Goal: Transaction & Acquisition: Book appointment/travel/reservation

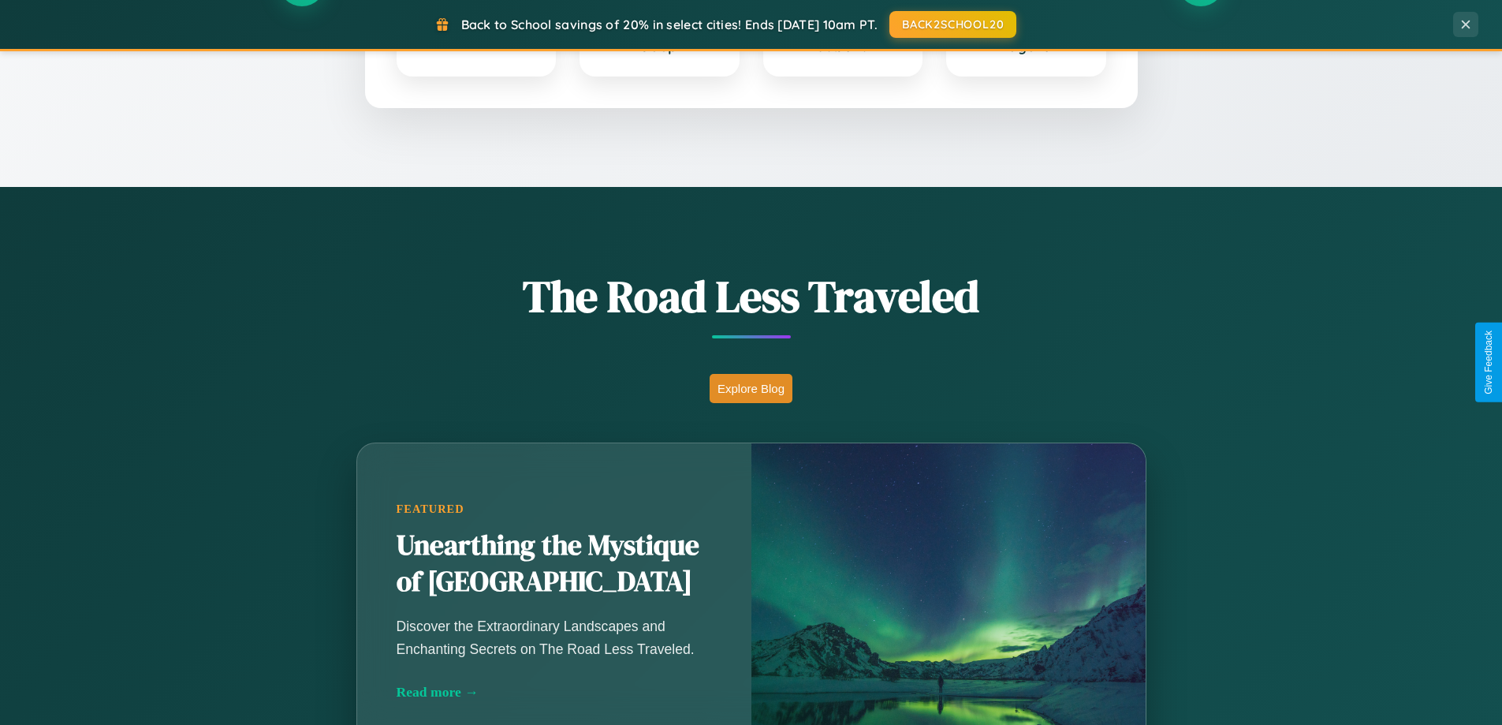
scroll to position [1085, 0]
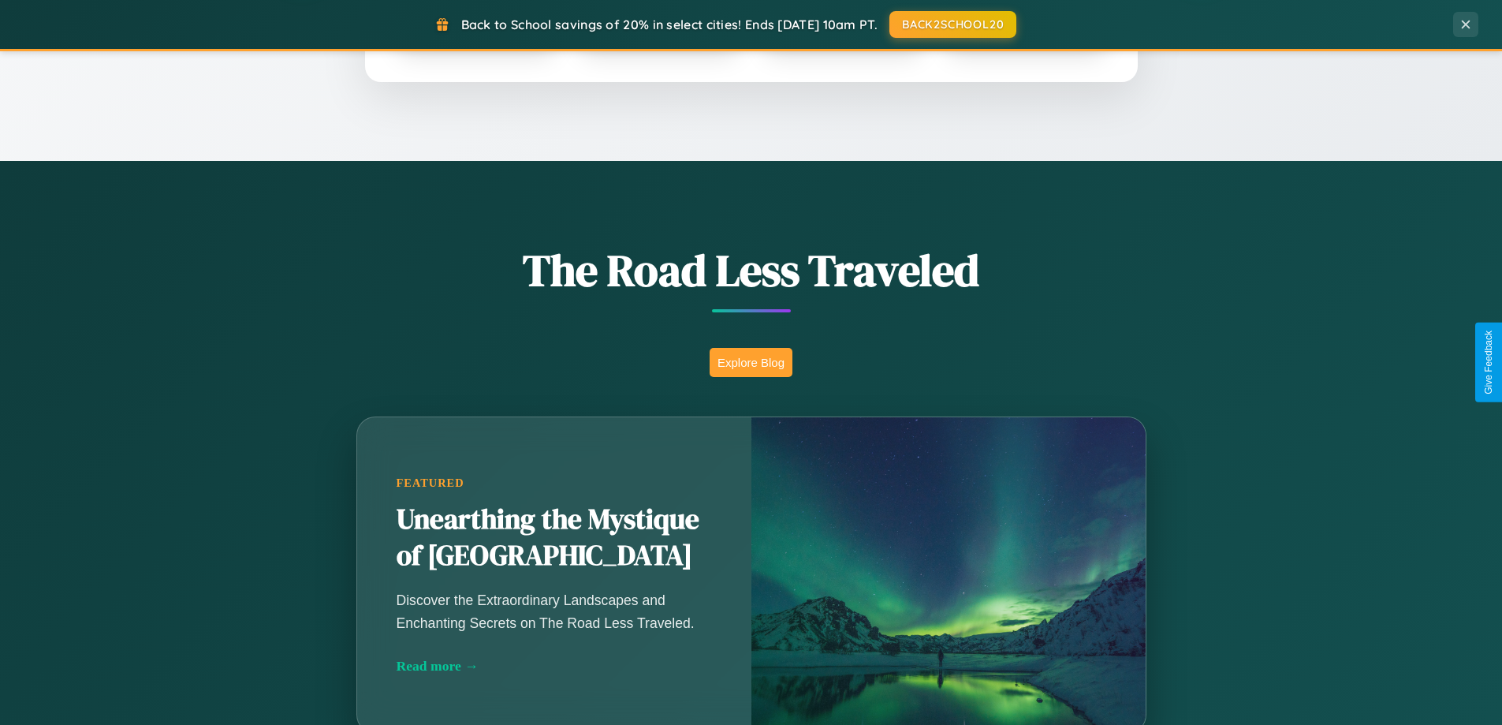
click at [751, 362] on button "Explore Blog" at bounding box center [751, 362] width 83 height 29
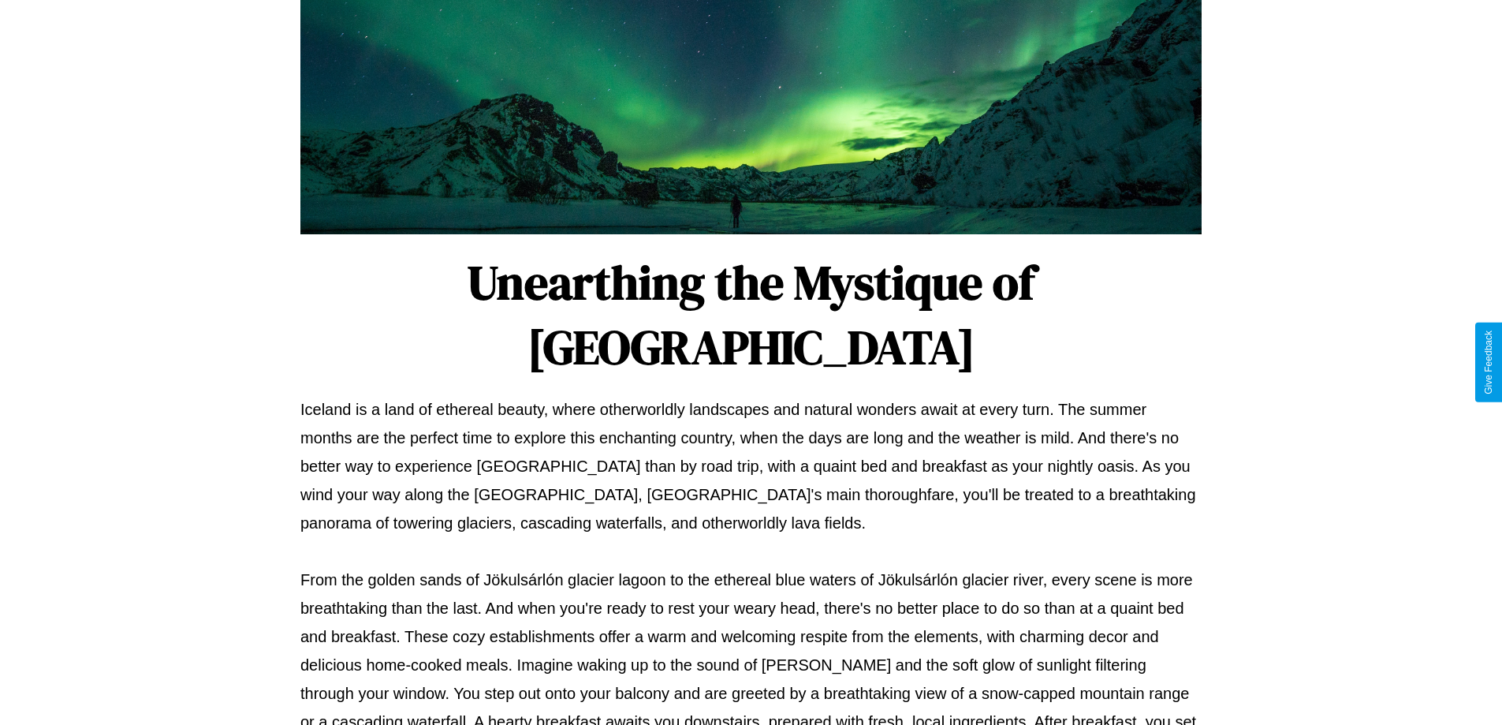
scroll to position [510, 0]
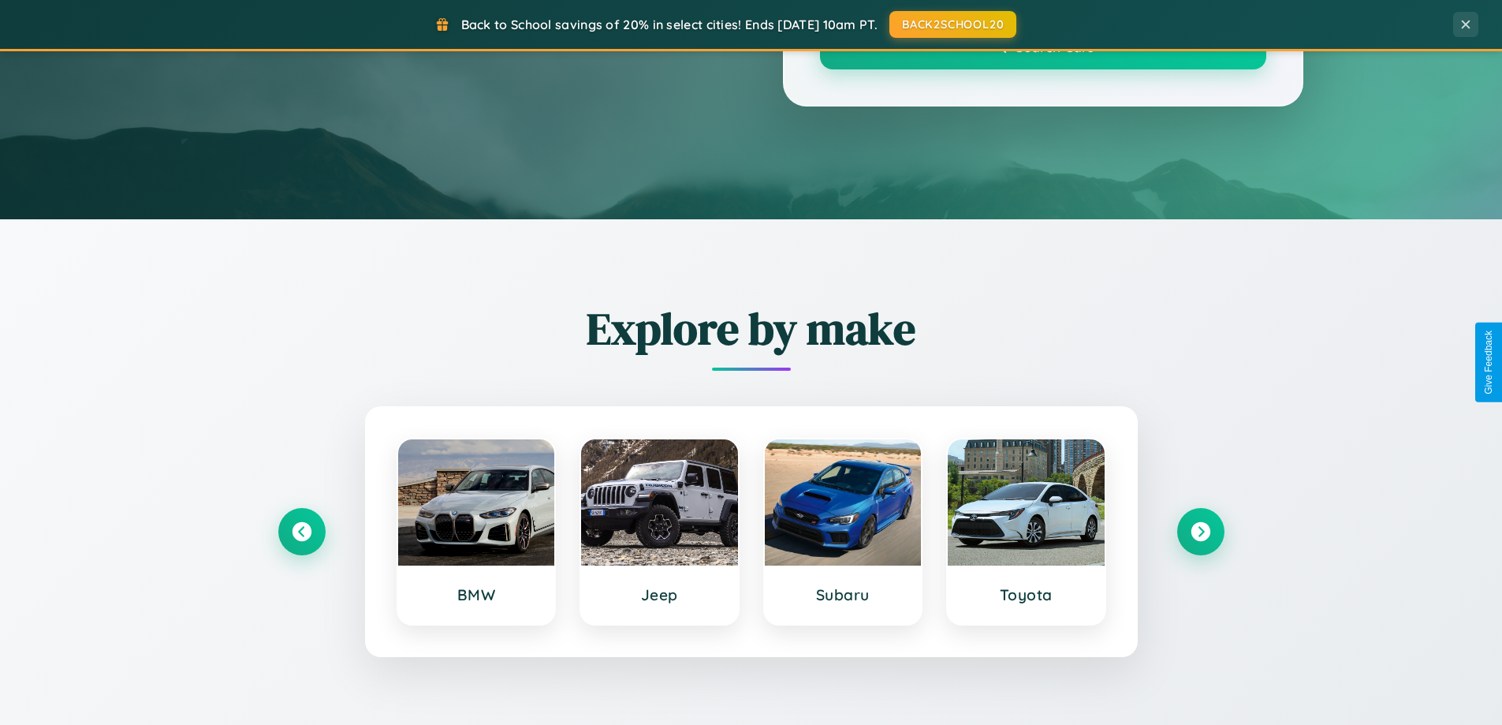
scroll to position [1085, 0]
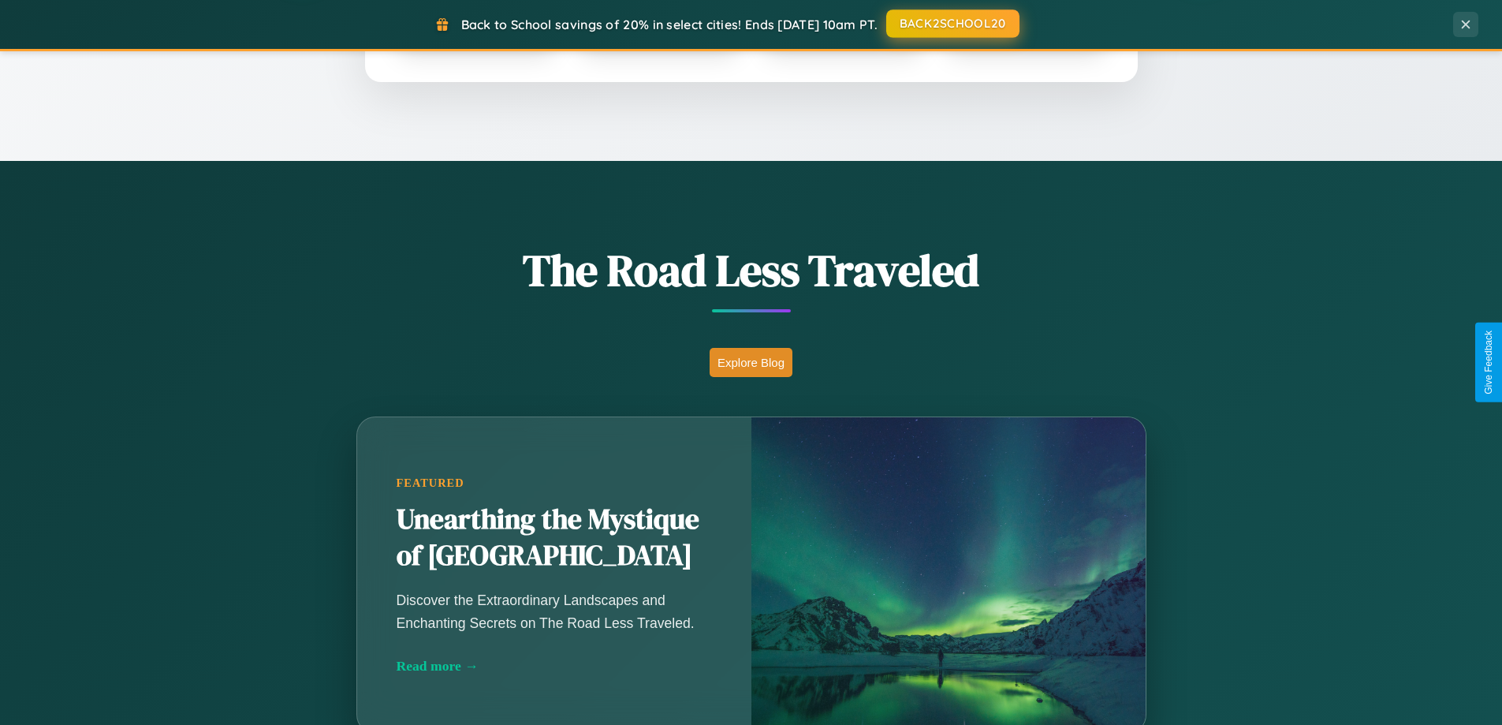
click at [952, 24] on button "BACK2SCHOOL20" at bounding box center [952, 23] width 133 height 28
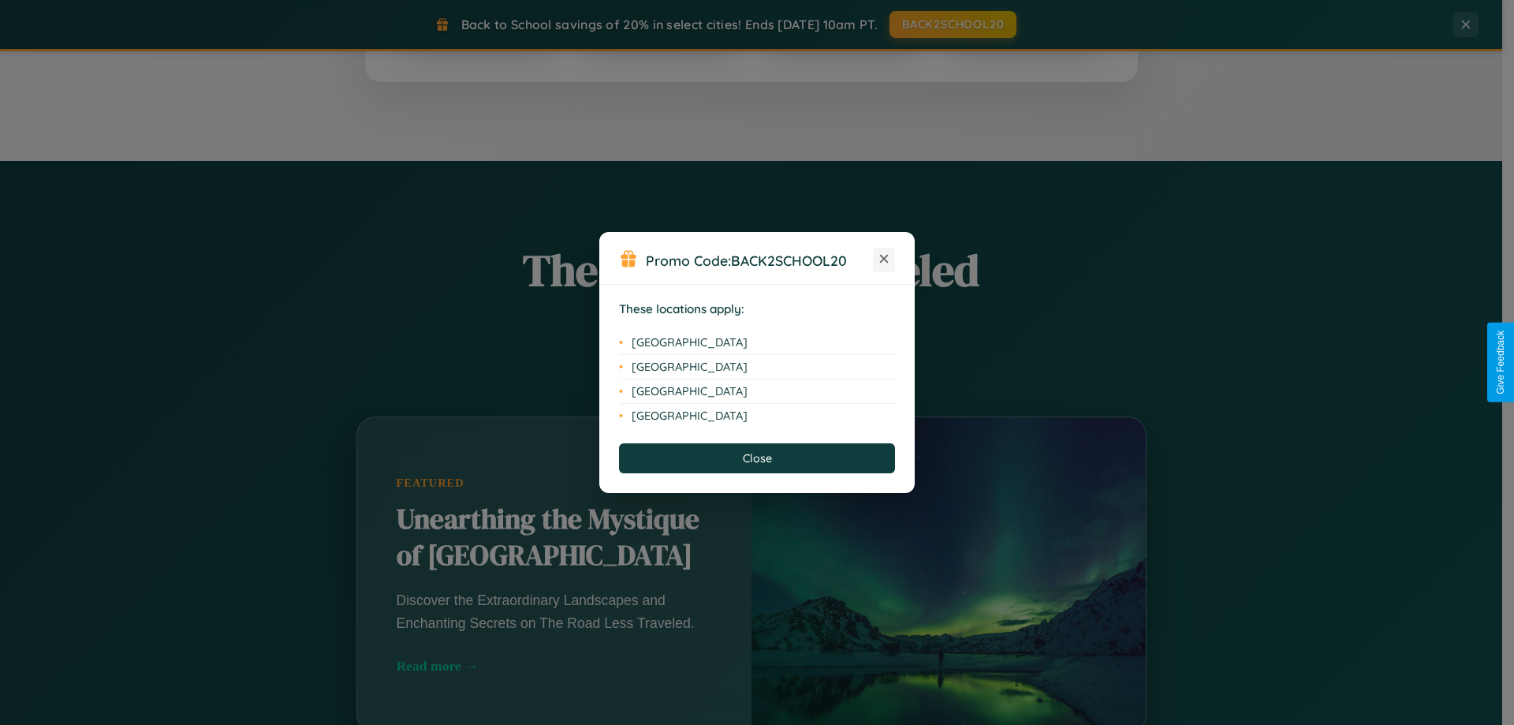
click at [884, 259] on icon at bounding box center [884, 259] width 9 height 9
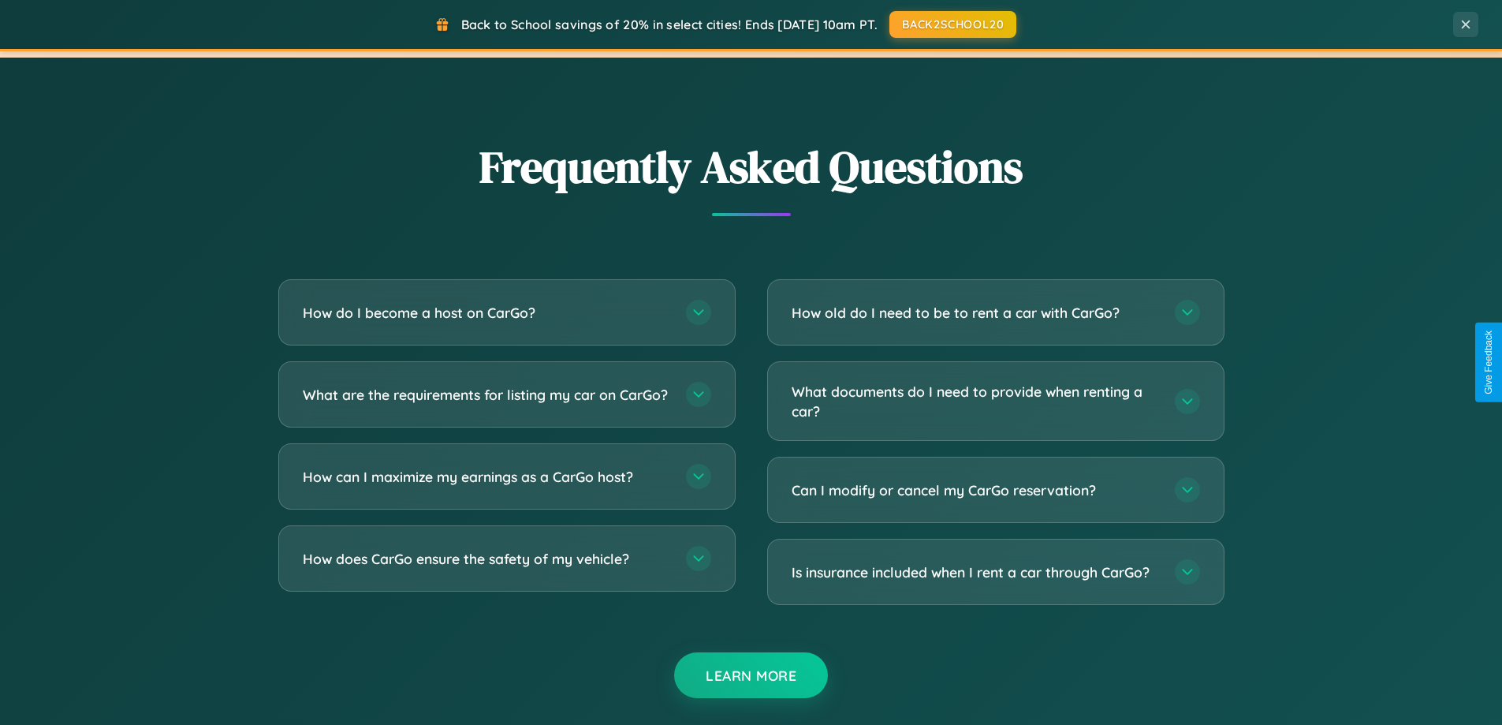
scroll to position [3034, 0]
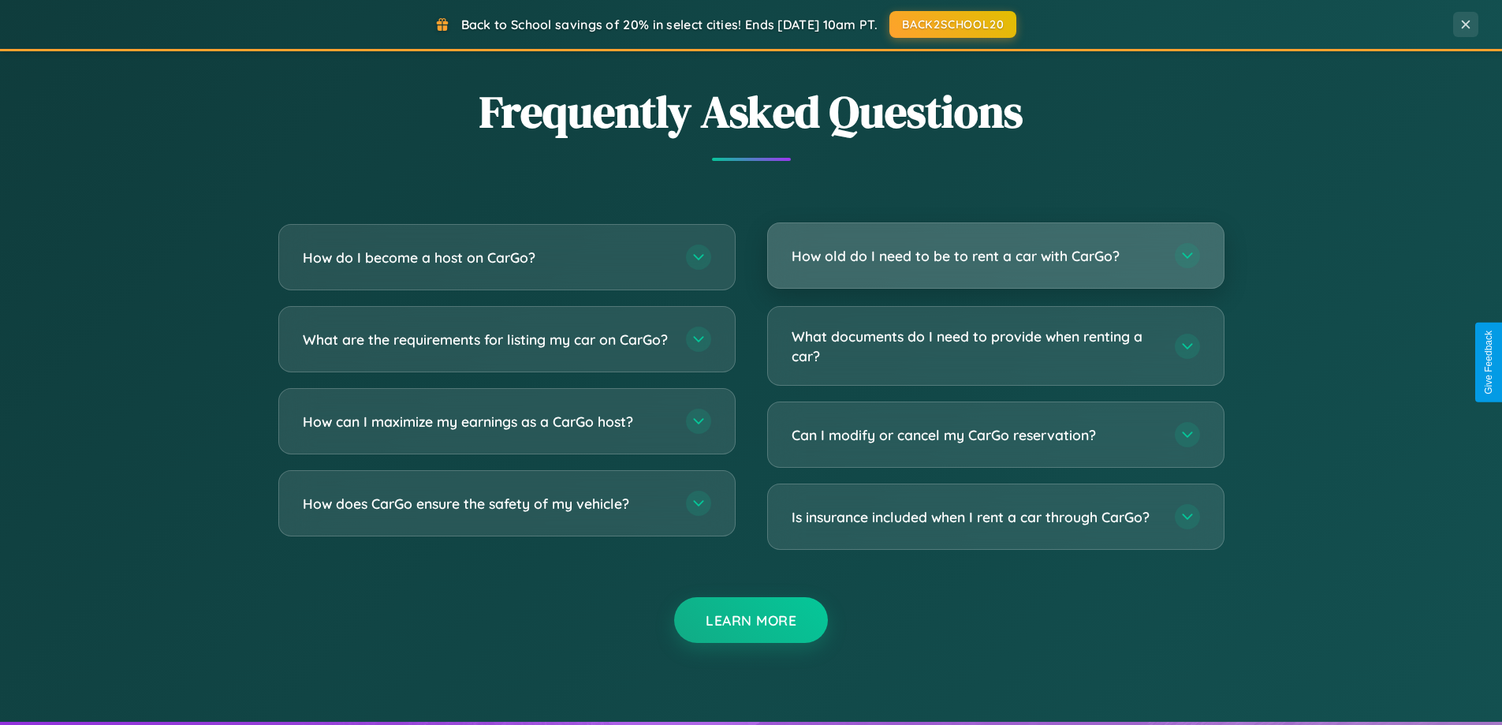
click at [995, 256] on h3 "How old do I need to be to rent a car with CarGo?" at bounding box center [975, 256] width 367 height 20
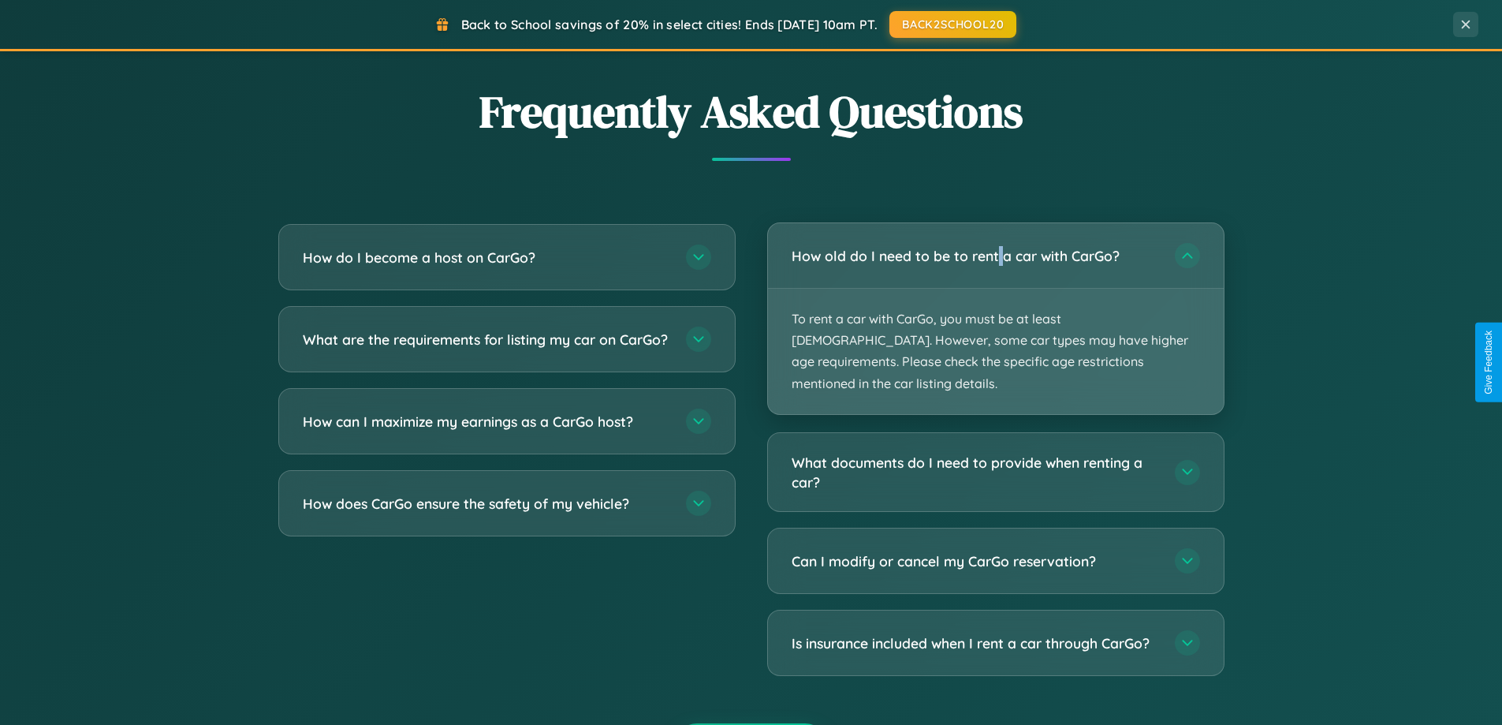
click at [995, 308] on p "To rent a car with CarGo, you must be at least 21 years old. However, some car …" at bounding box center [996, 351] width 456 height 125
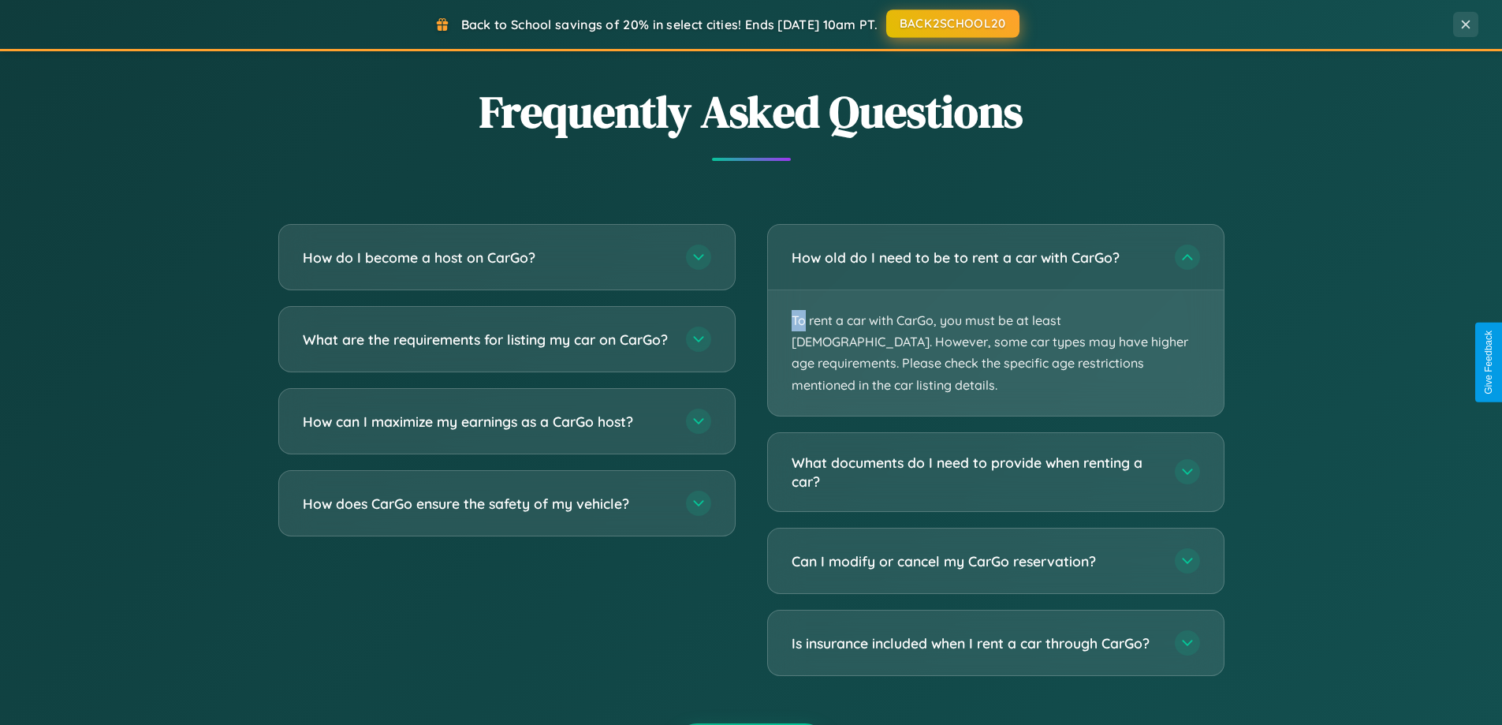
click at [952, 24] on button "BACK2SCHOOL20" at bounding box center [952, 23] width 133 height 28
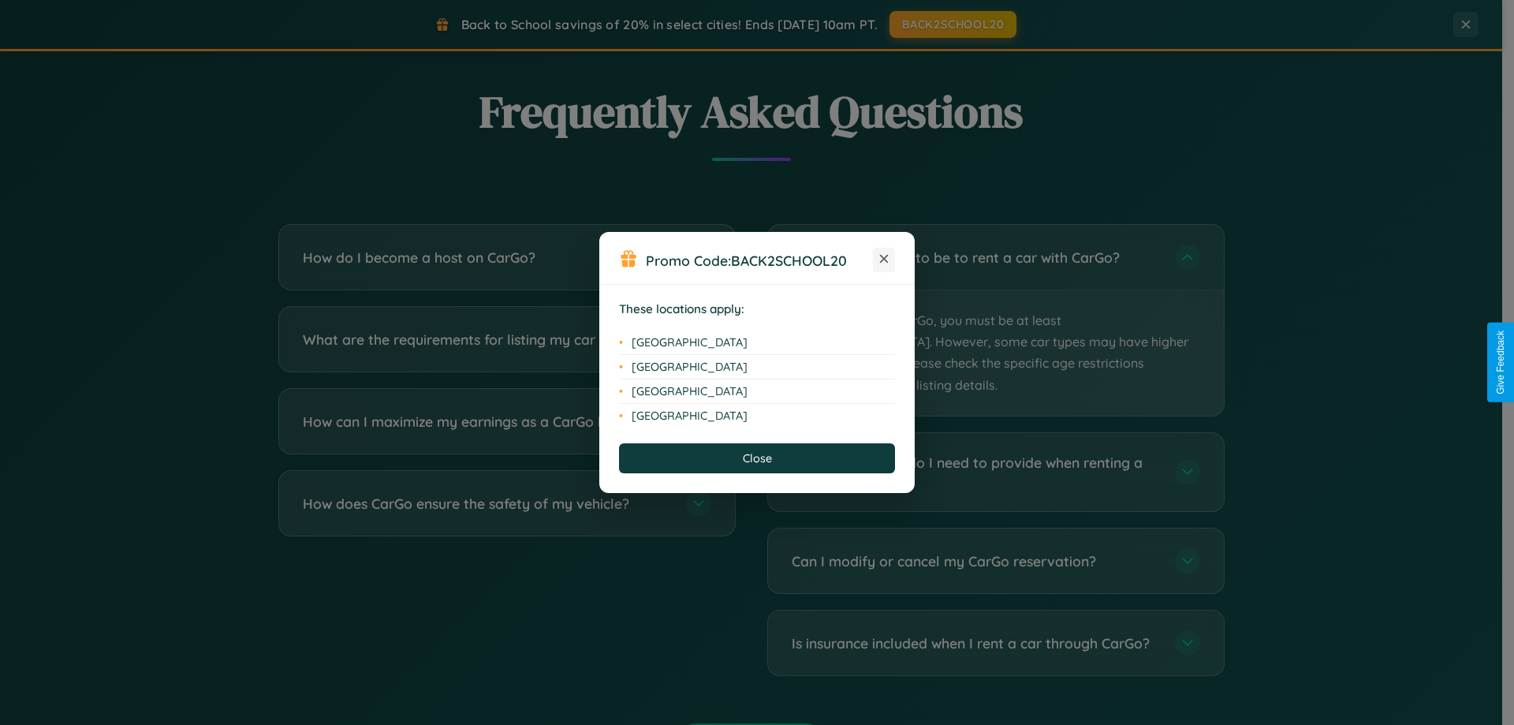
click at [884, 259] on icon at bounding box center [884, 259] width 9 height 9
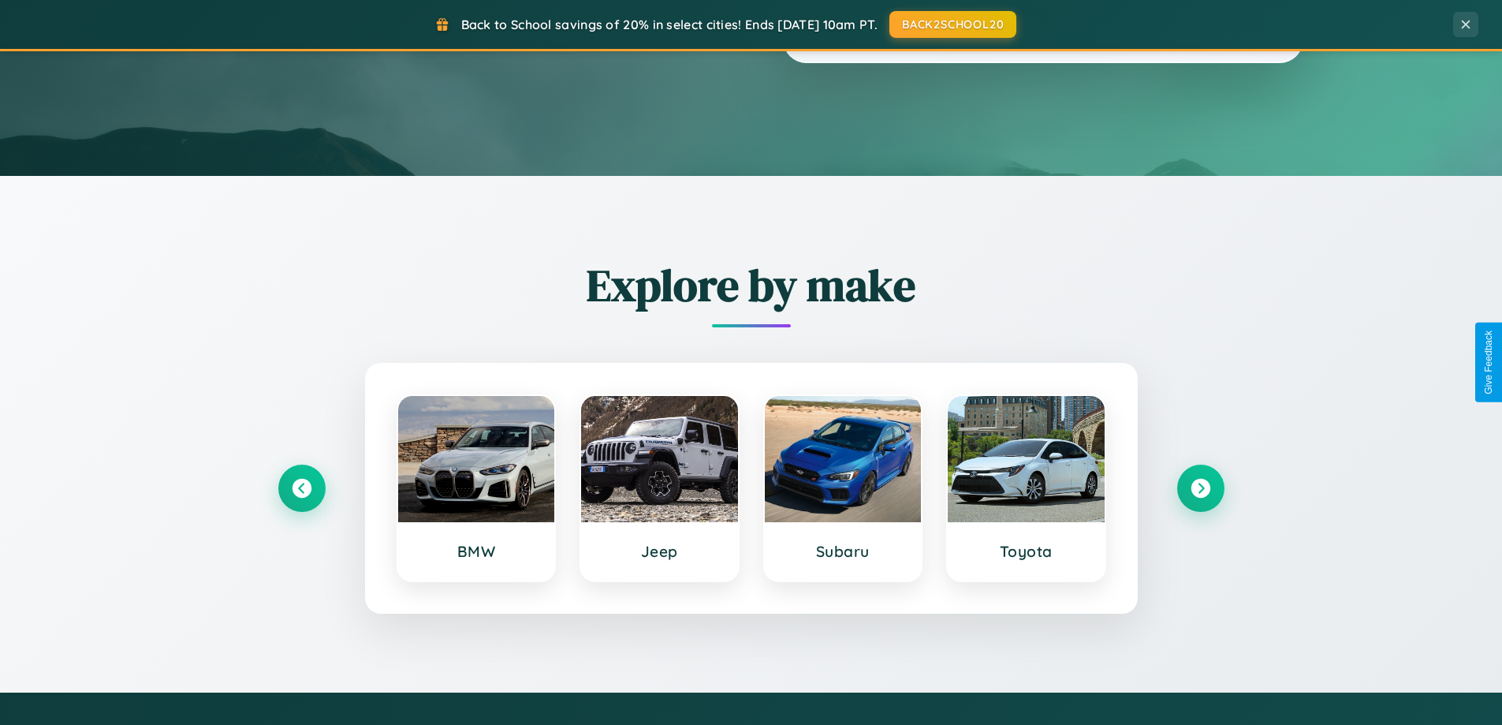
scroll to position [47, 0]
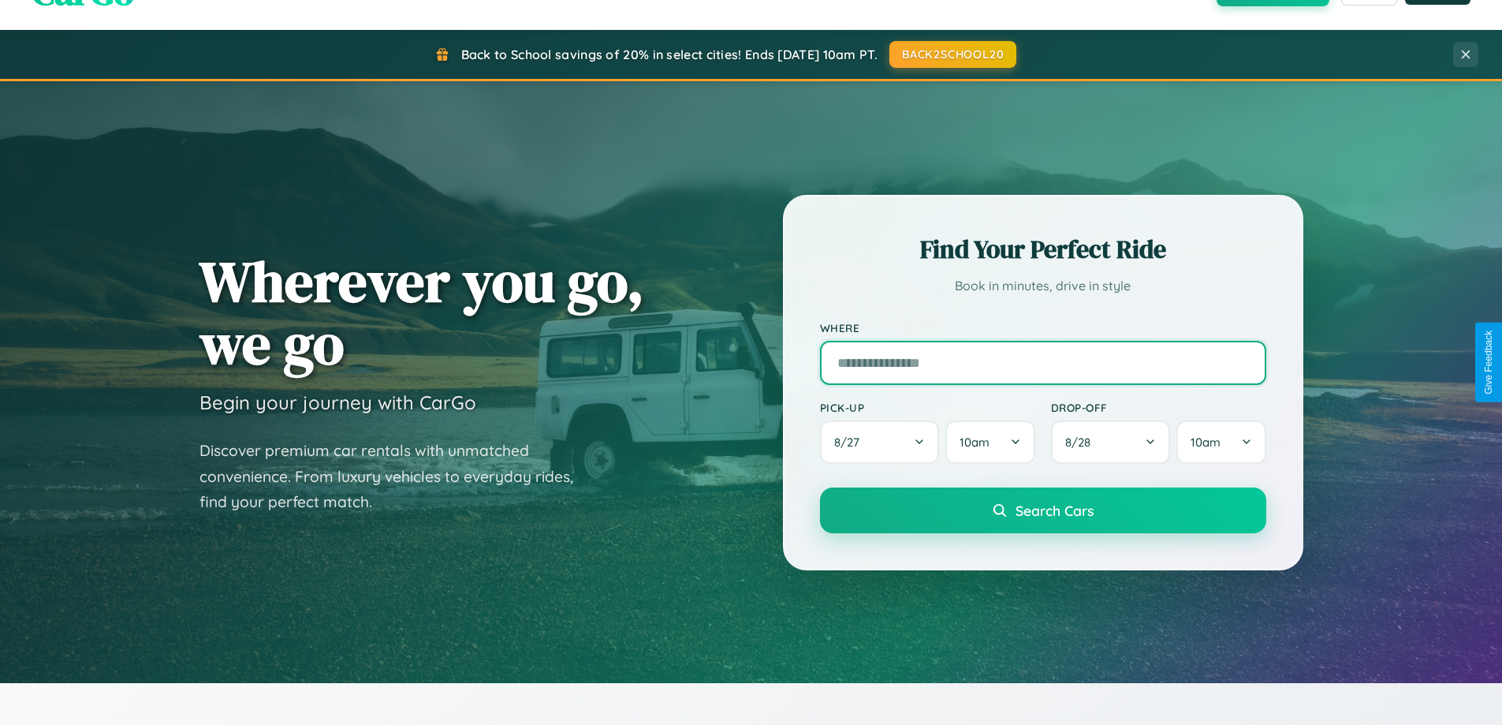
click at [1043, 362] on input "text" at bounding box center [1043, 363] width 446 height 44
type input "**********"
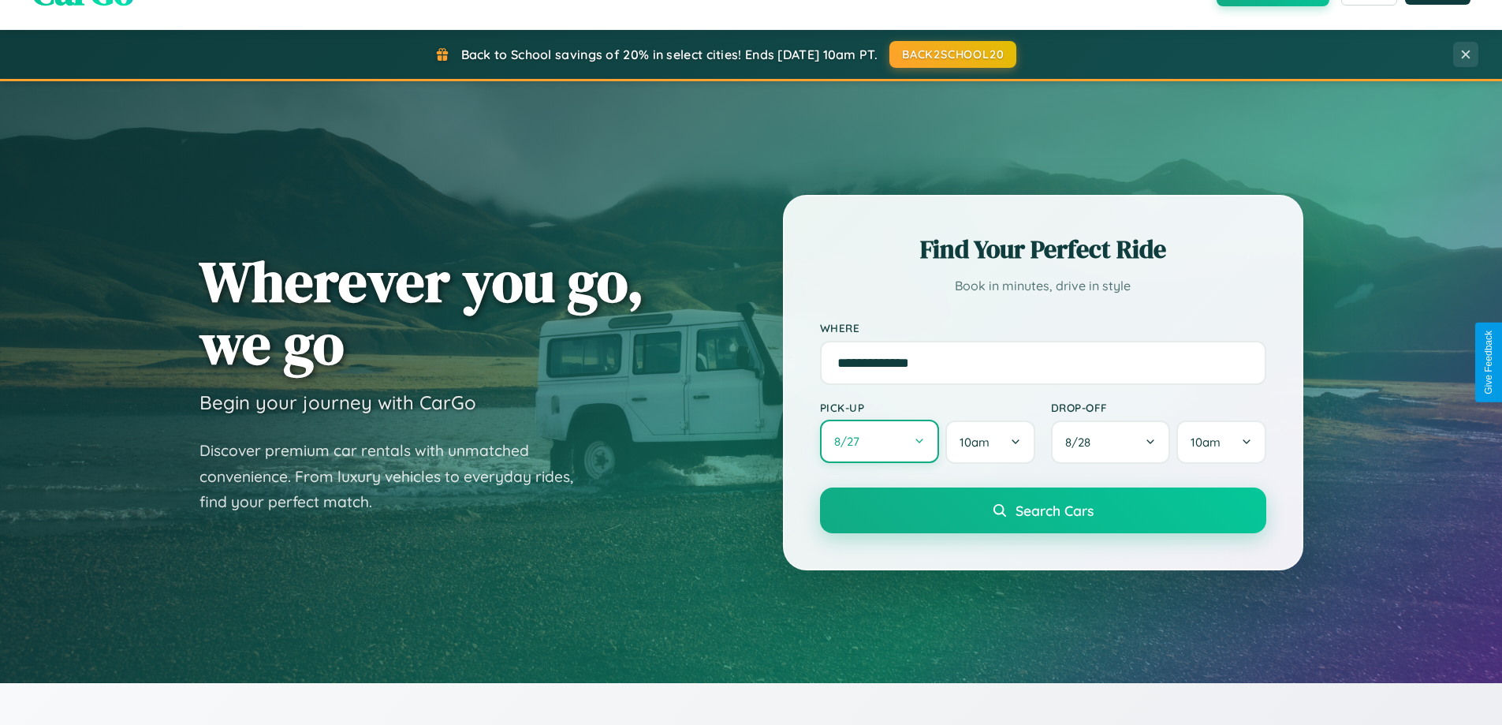
click at [879, 442] on button "8 / 27" at bounding box center [880, 441] width 120 height 43
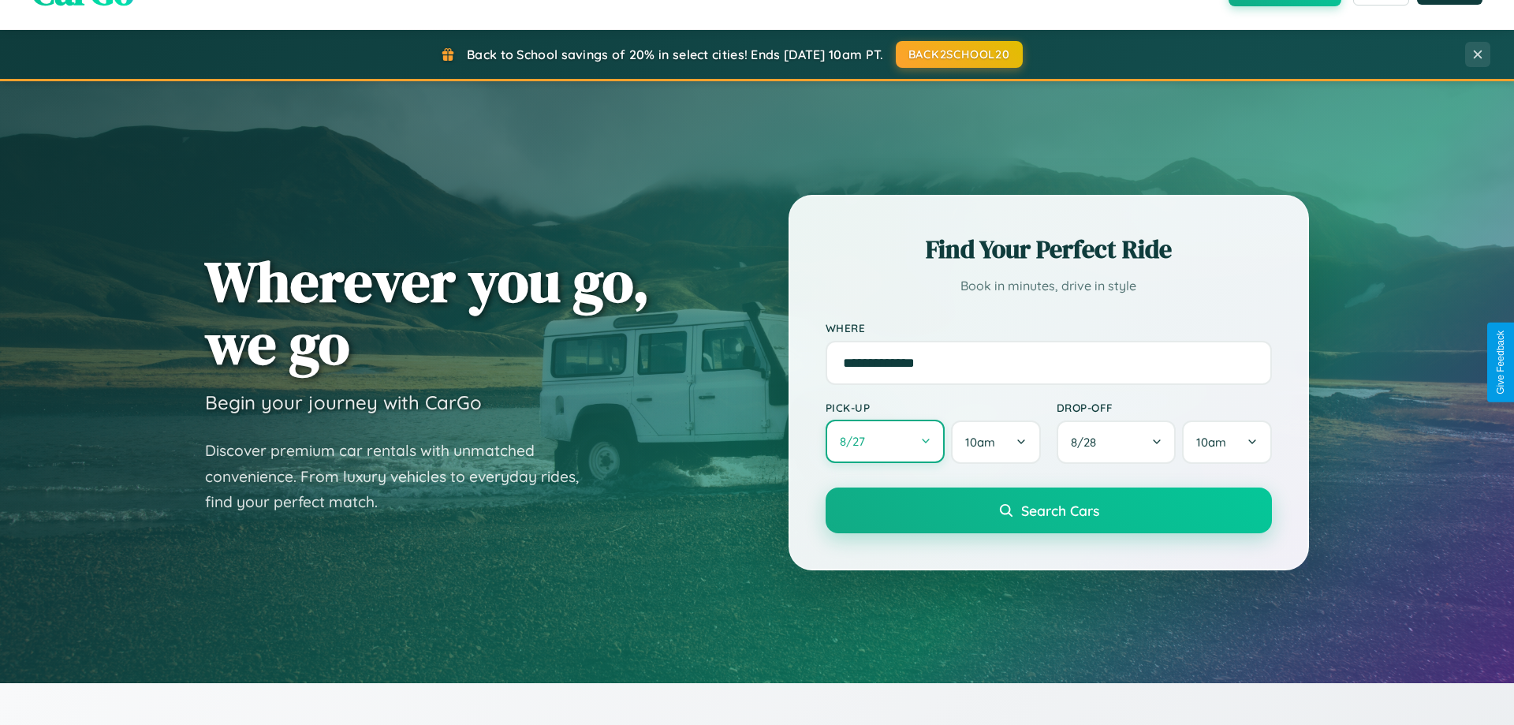
select select "*"
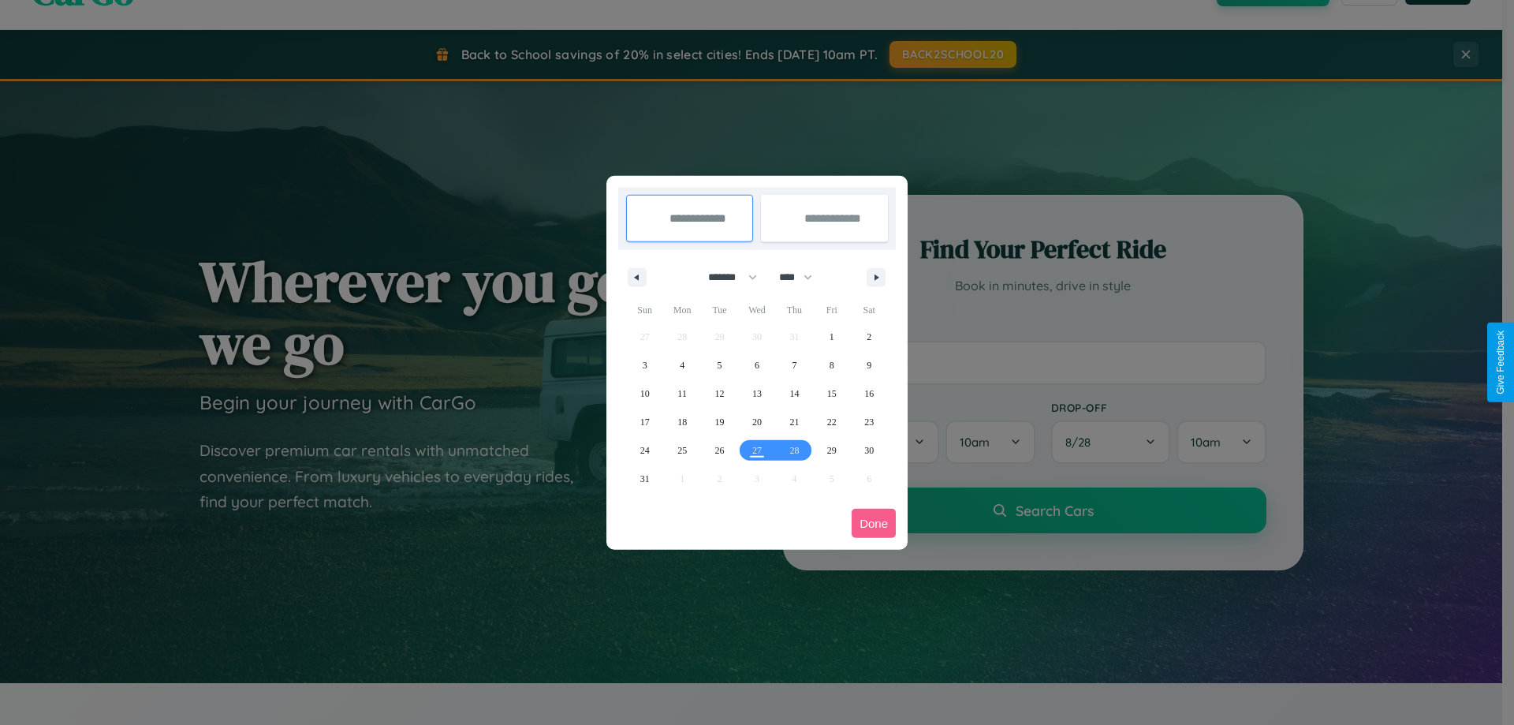
drag, startPoint x: 725, startPoint y: 277, endPoint x: 757, endPoint y: 316, distance: 50.5
click at [725, 277] on select "******* ******** ***** ***** *** **** **** ****** ********* ******* ******** **…" at bounding box center [729, 277] width 67 height 26
drag, startPoint x: 803, startPoint y: 277, endPoint x: 757, endPoint y: 316, distance: 60.4
click at [803, 277] on select "**** **** **** **** **** **** **** **** **** **** **** **** **** **** **** ****…" at bounding box center [794, 277] width 47 height 26
select select "****"
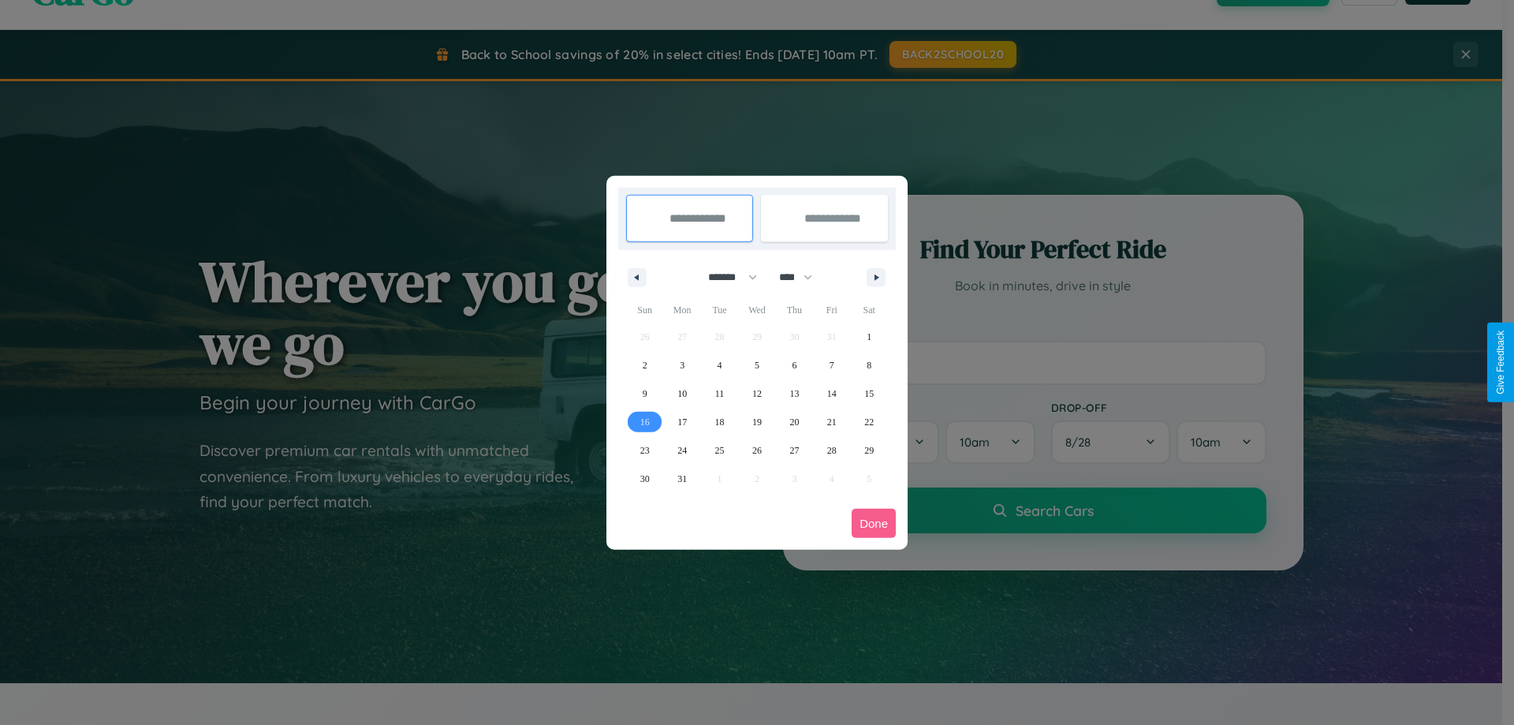
click at [644, 421] on span "16" at bounding box center [644, 422] width 9 height 28
type input "**********"
click at [831, 421] on span "21" at bounding box center [831, 422] width 9 height 28
type input "**********"
click at [874, 523] on button "Done" at bounding box center [874, 523] width 44 height 29
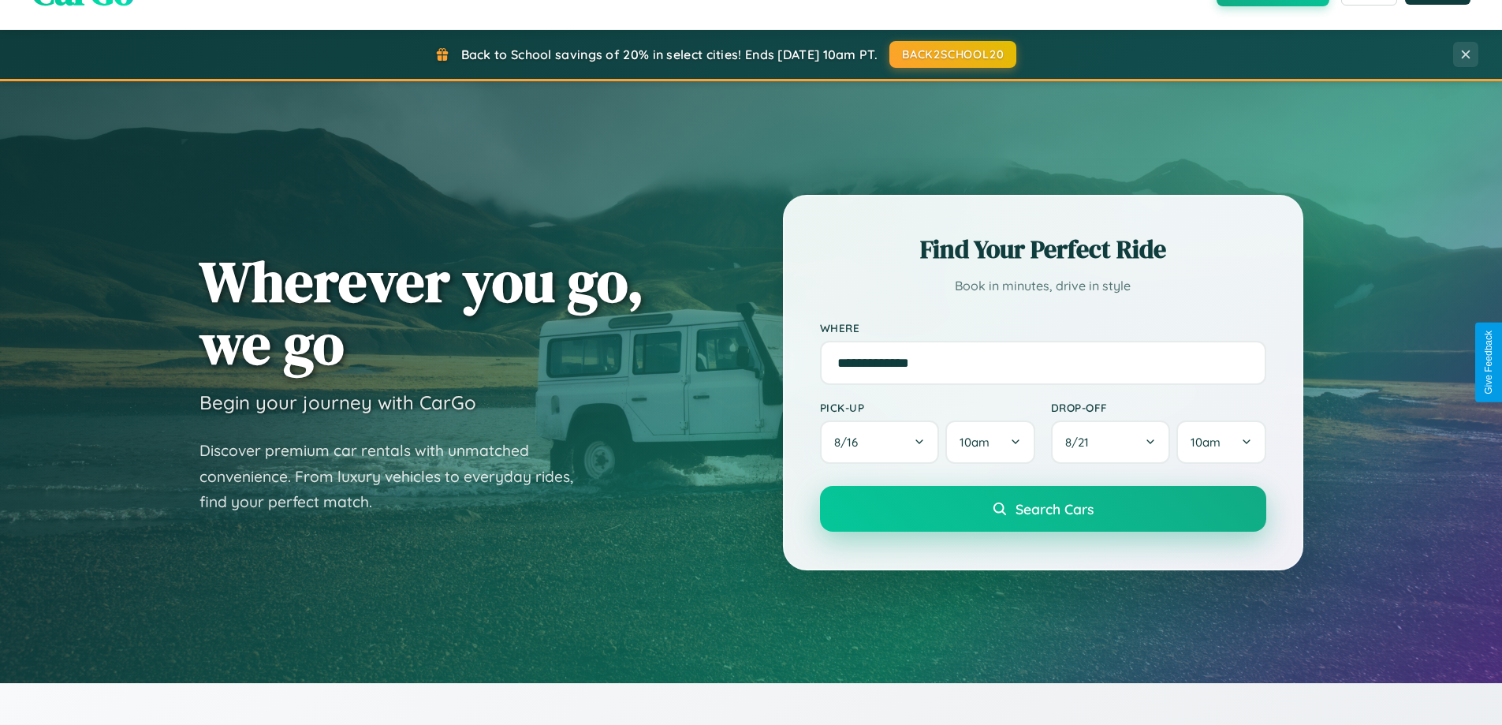
click at [1043, 509] on span "Search Cars" at bounding box center [1055, 508] width 78 height 17
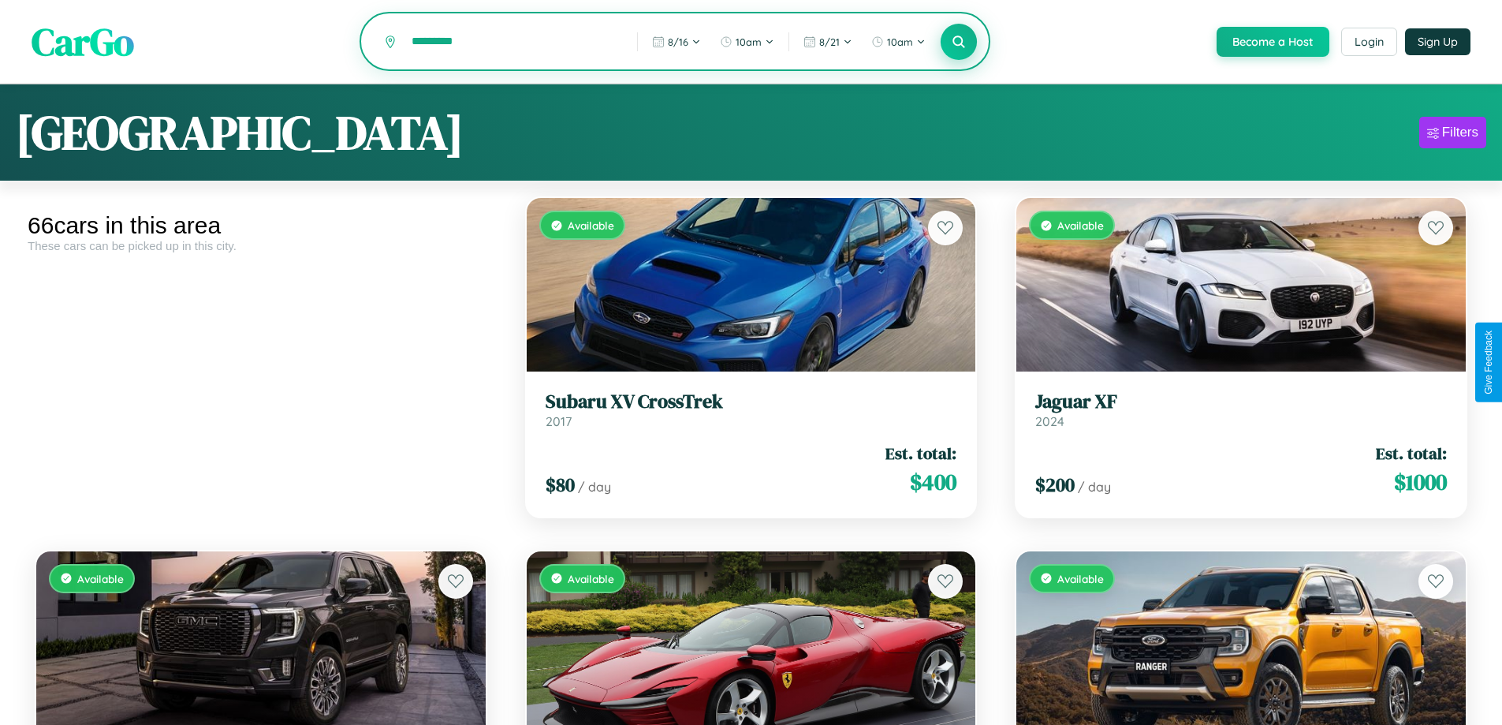
type input "*********"
click at [958, 43] on icon at bounding box center [959, 41] width 15 height 15
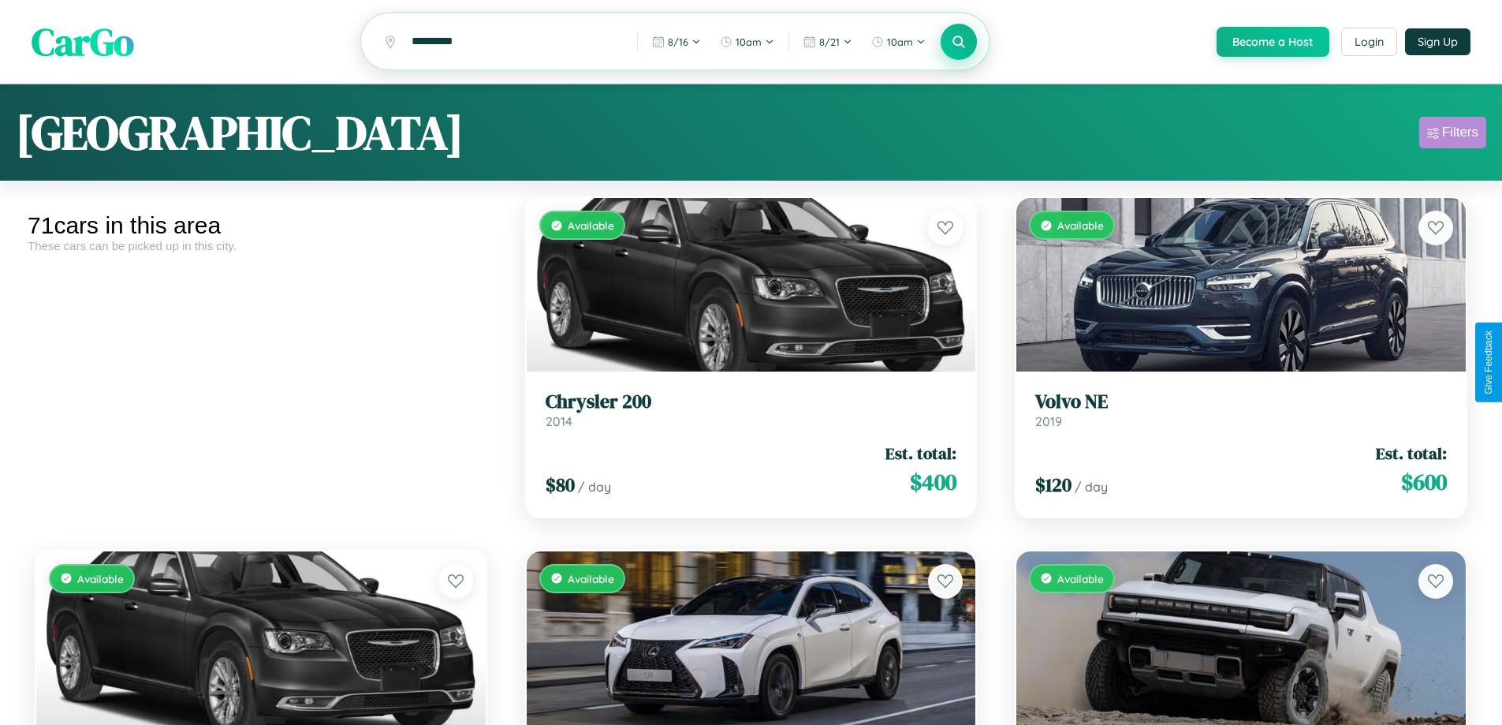
click at [1453, 135] on div "Filters" at bounding box center [1460, 133] width 36 height 16
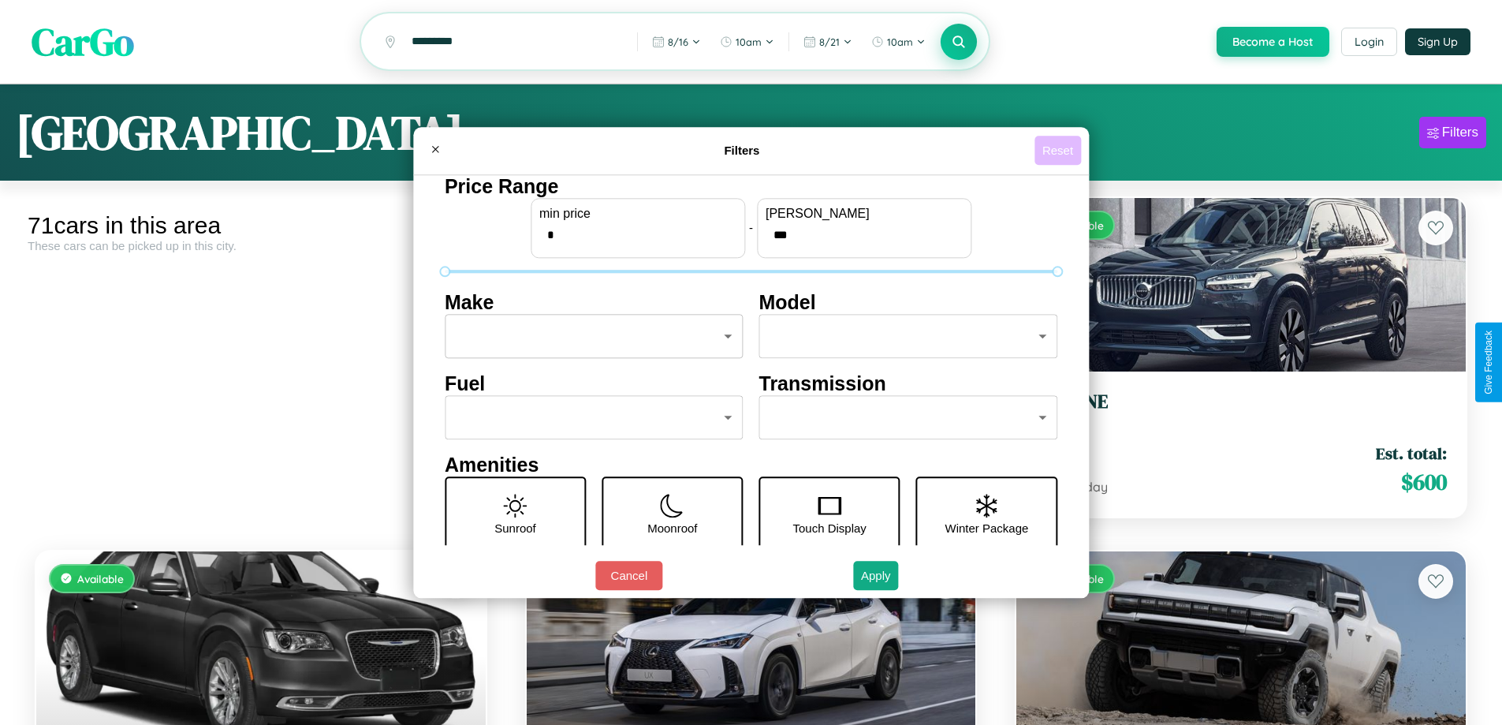
click at [1060, 150] on button "Reset" at bounding box center [1058, 150] width 47 height 29
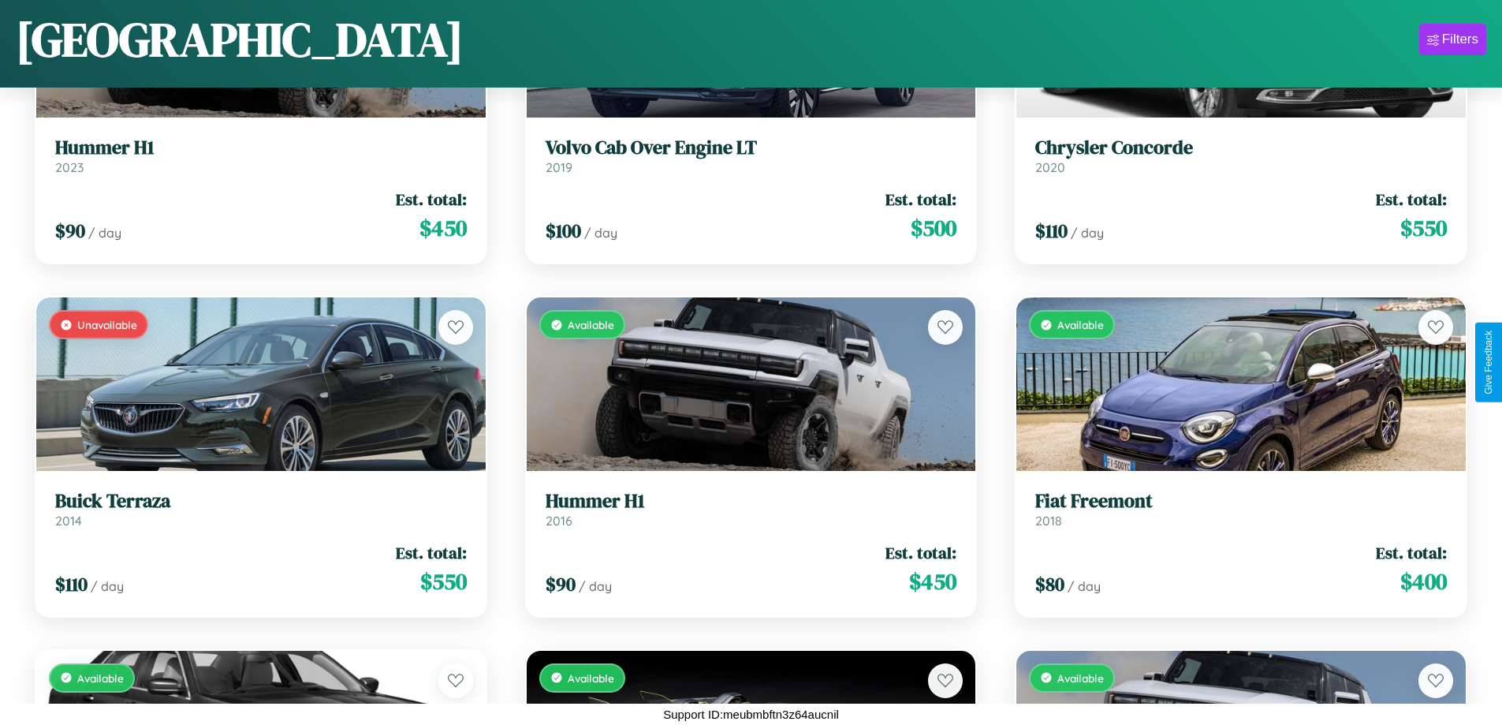
scroll to position [7891, 0]
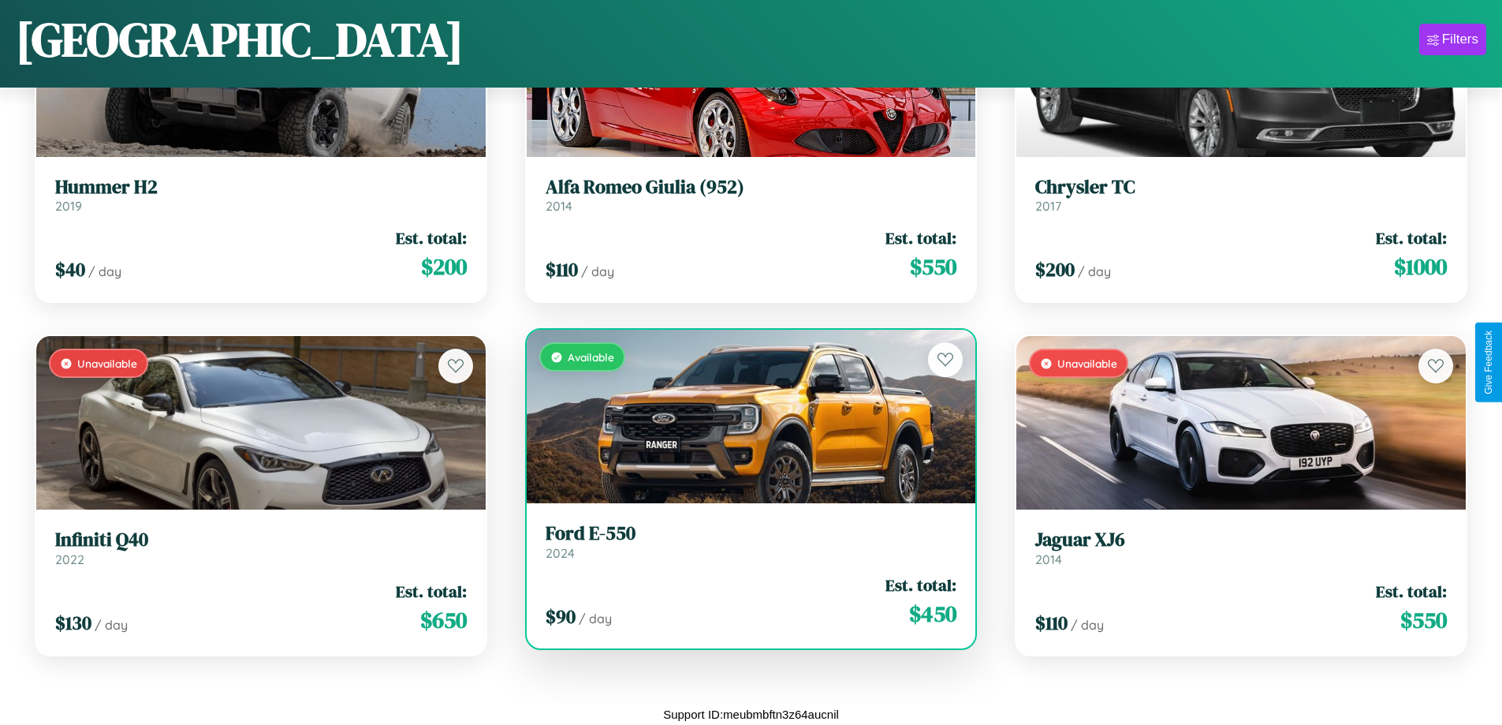
click at [744, 545] on h3 "Ford E-550" at bounding box center [752, 533] width 412 height 23
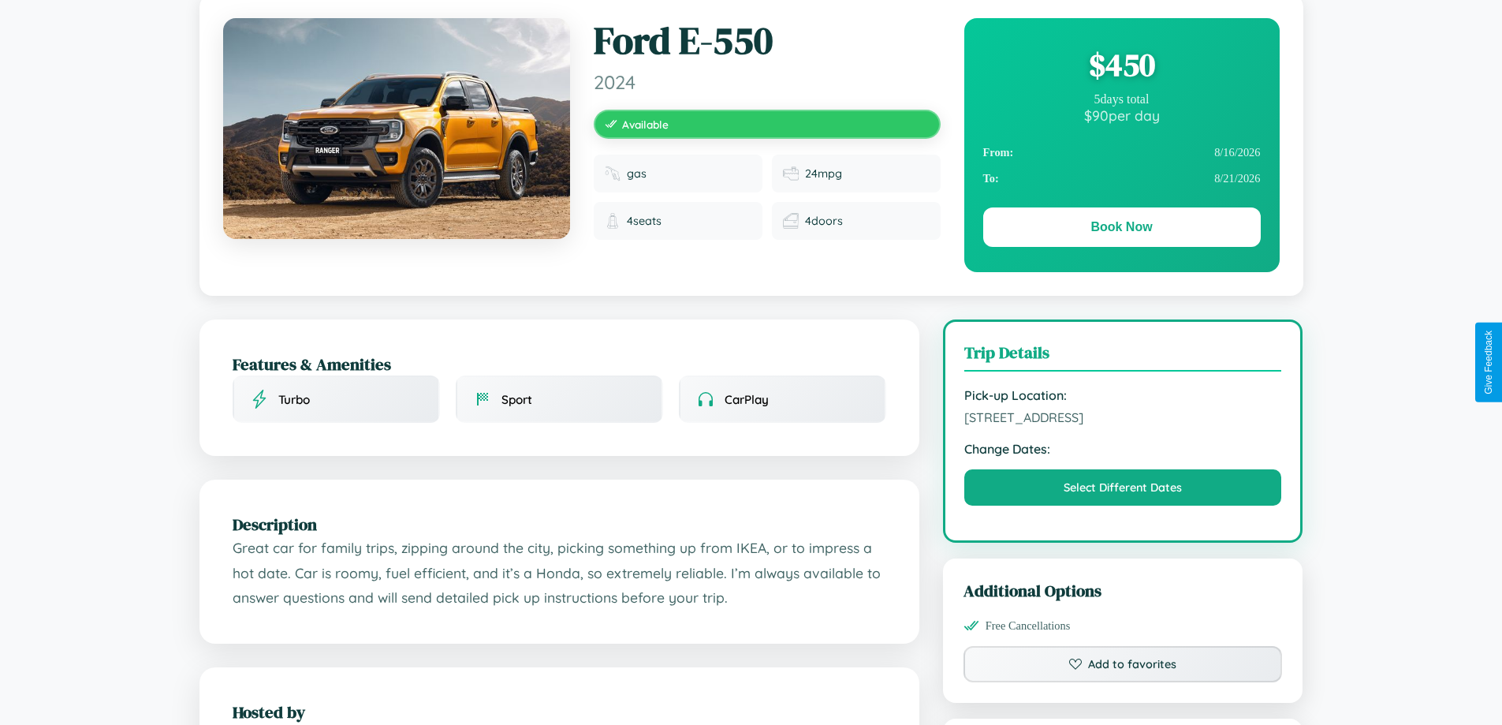
scroll to position [518, 0]
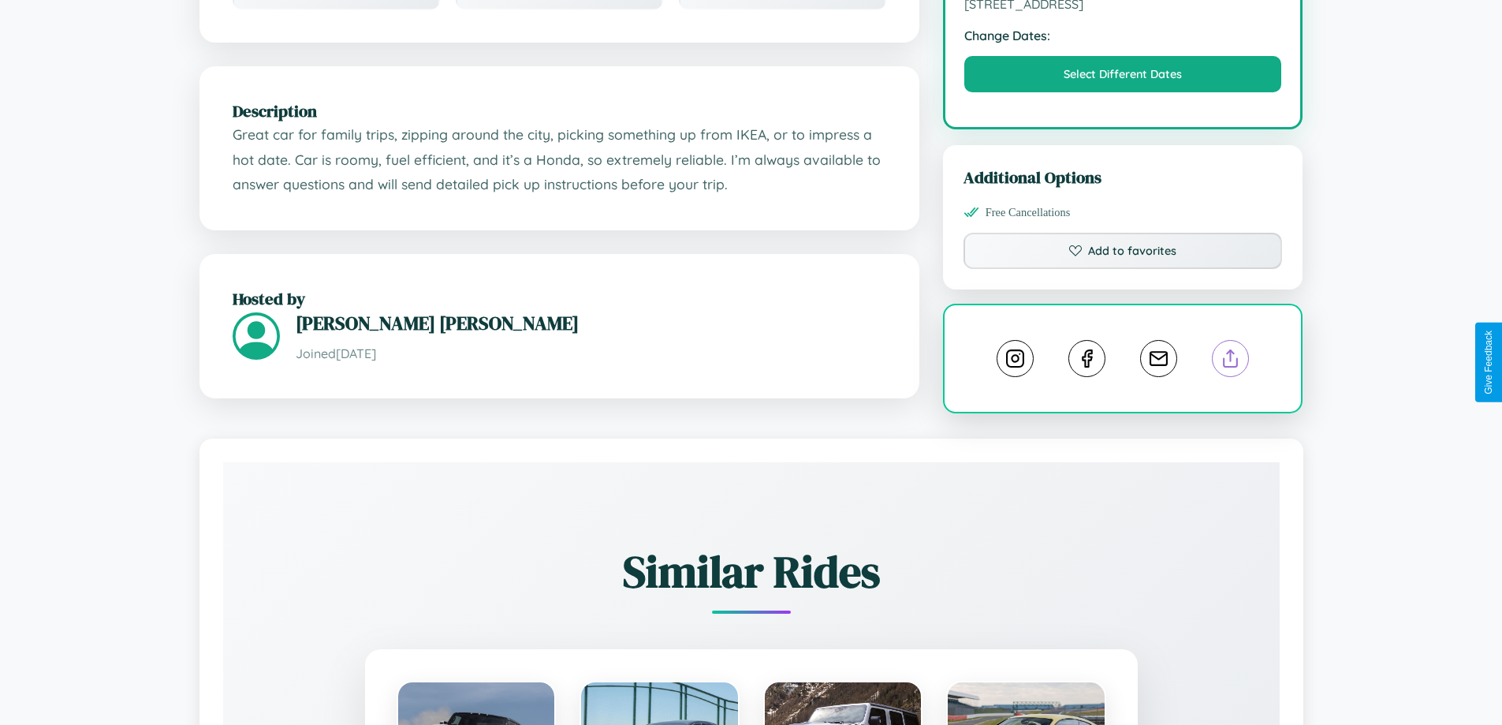
click at [1231, 360] on line at bounding box center [1231, 355] width 0 height 11
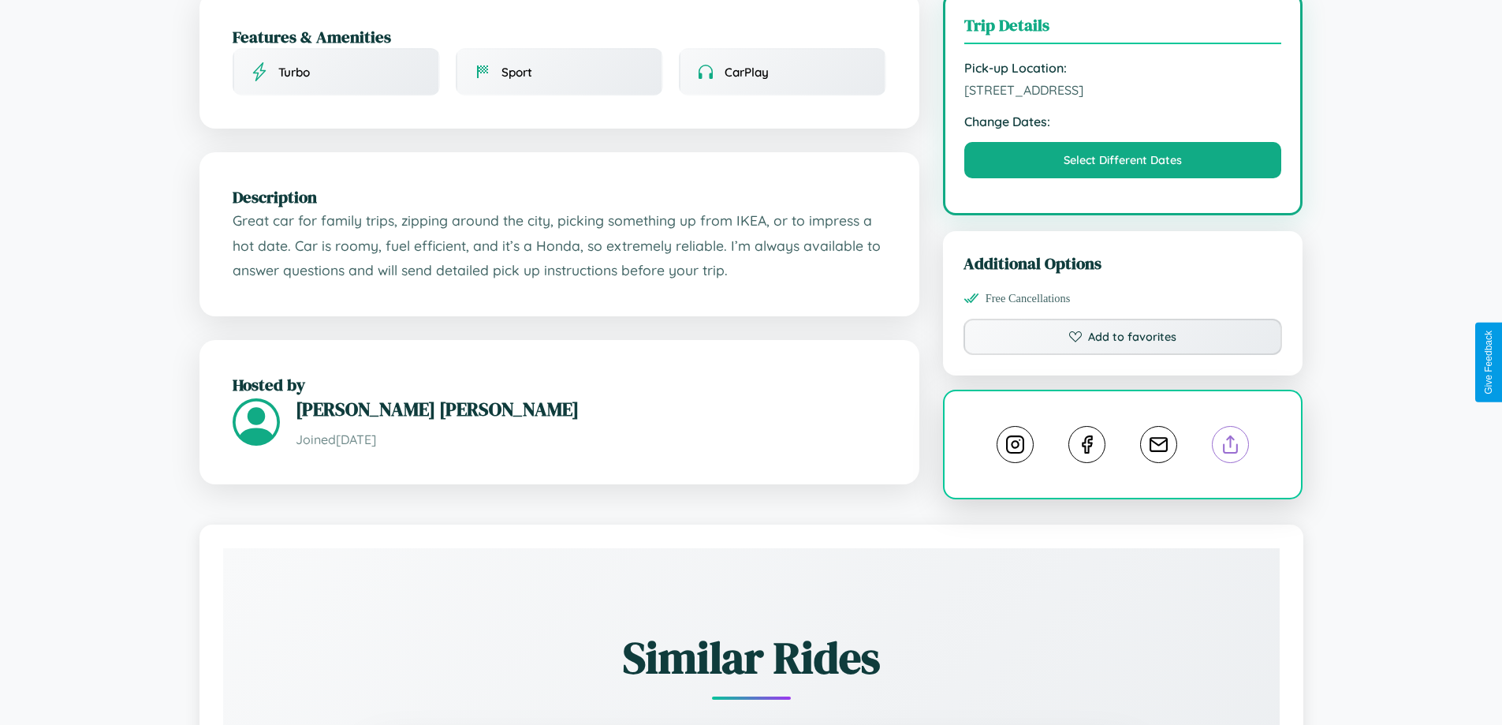
scroll to position [409, 0]
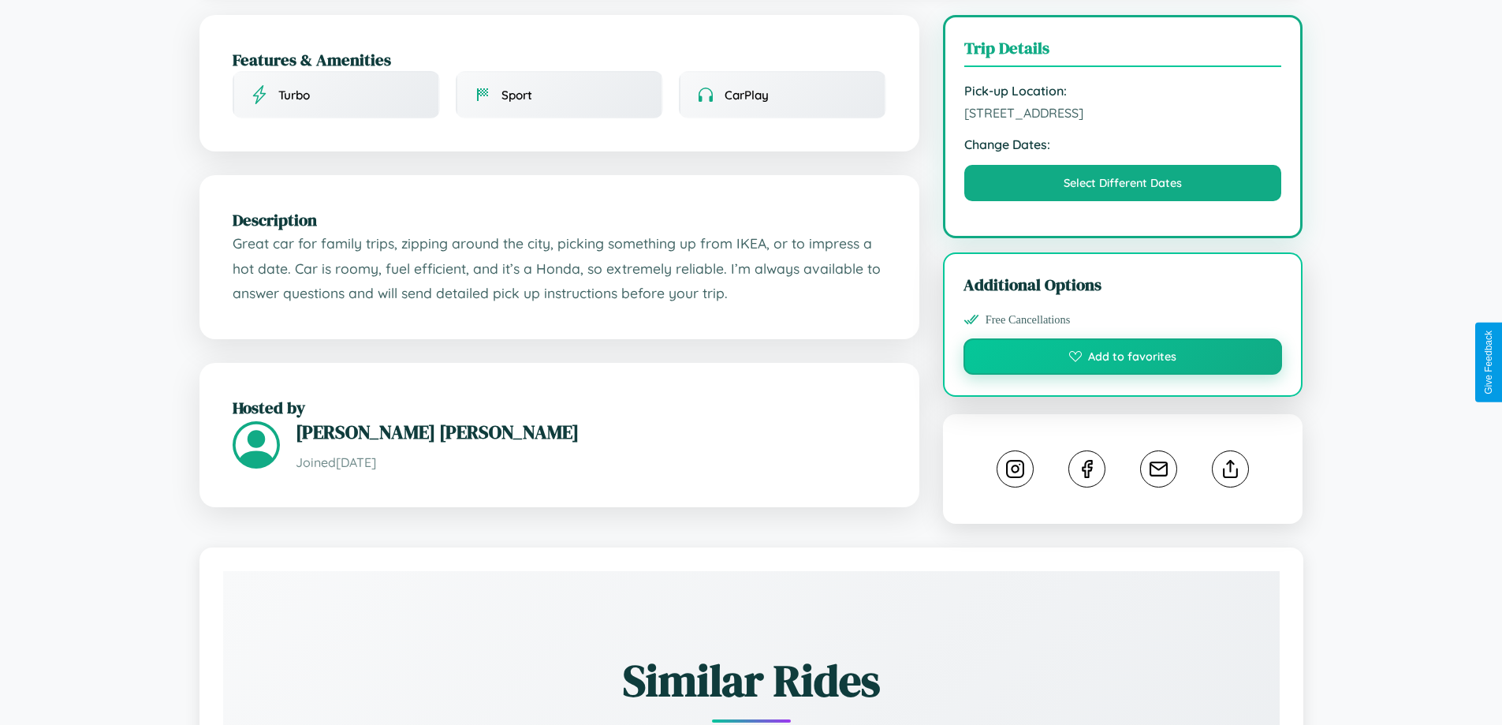
click at [1123, 359] on button "Add to favorites" at bounding box center [1123, 356] width 319 height 36
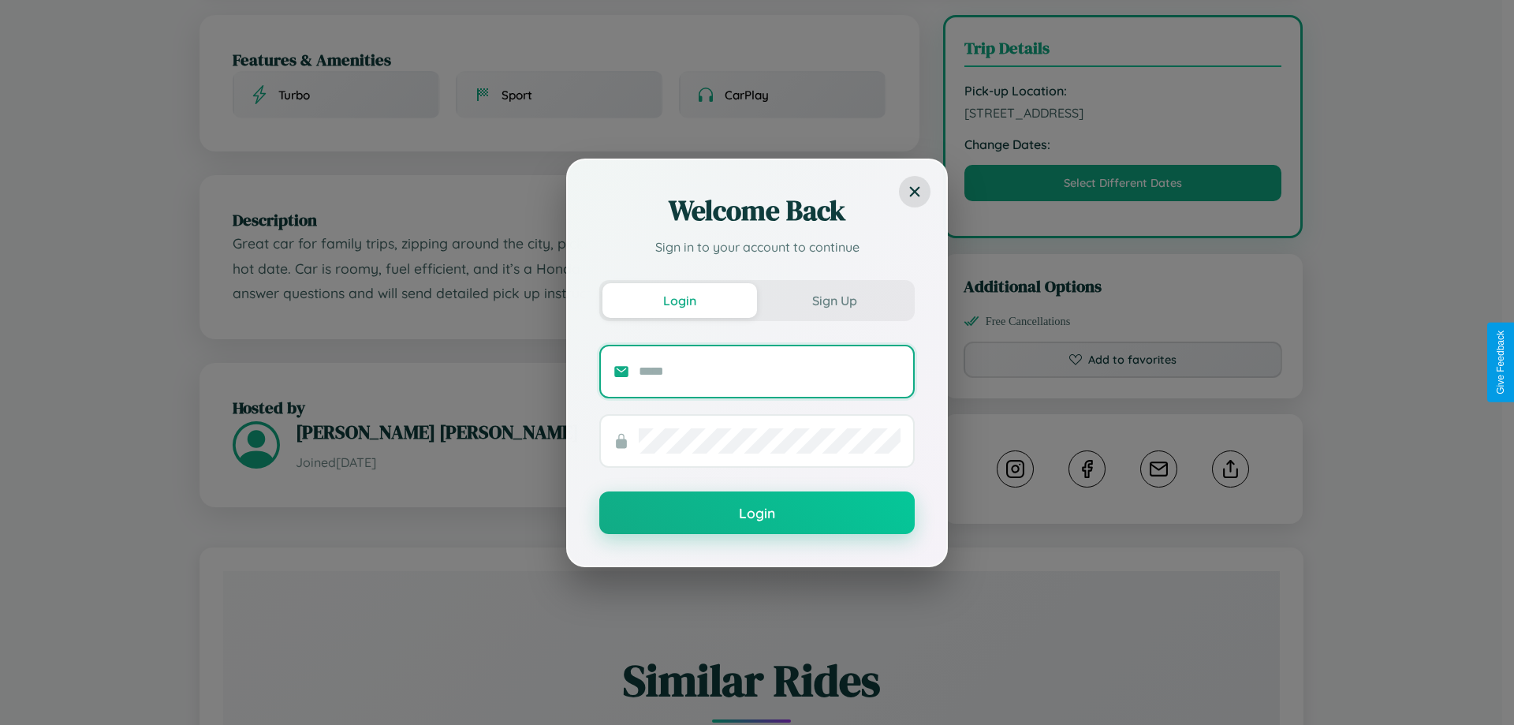
click at [770, 371] on input "text" at bounding box center [770, 371] width 262 height 25
type input "**********"
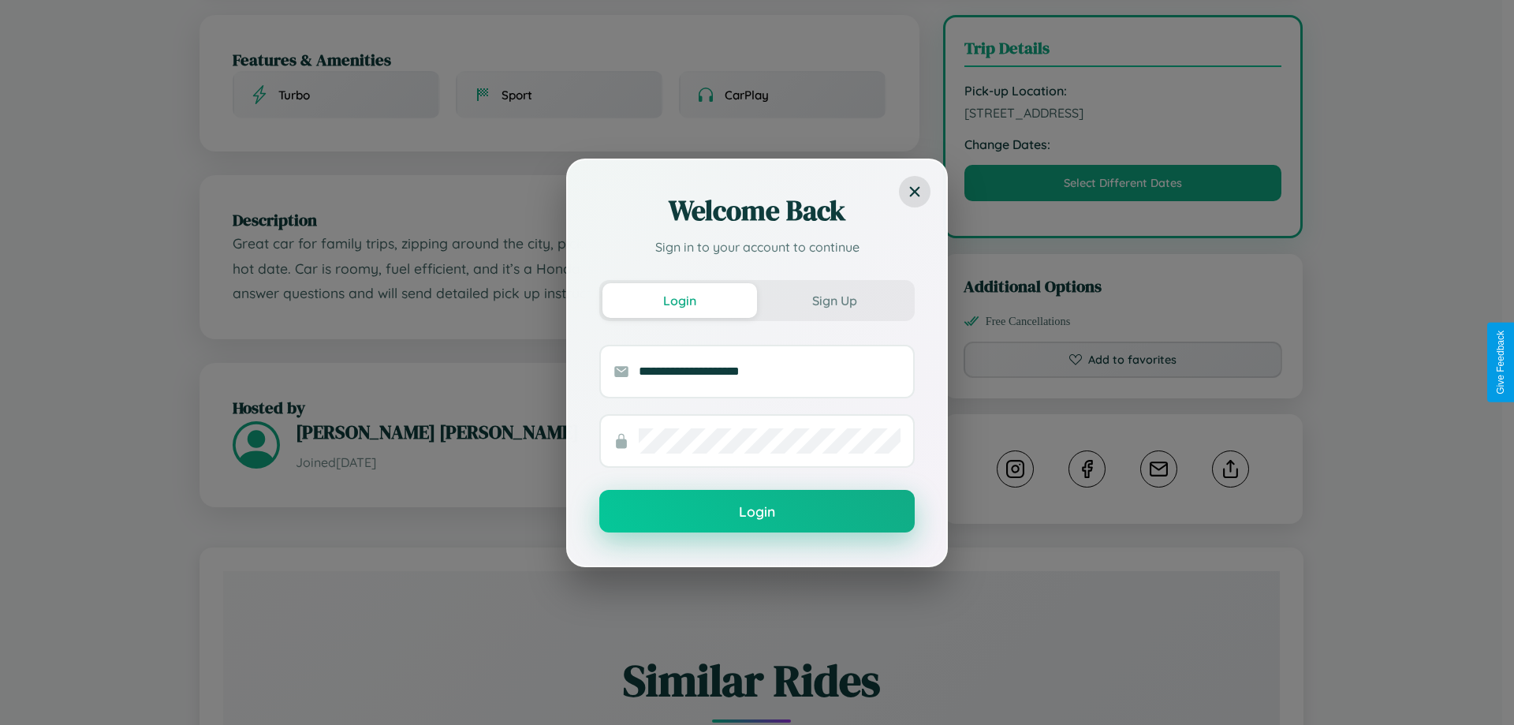
click at [757, 512] on button "Login" at bounding box center [756, 511] width 315 height 43
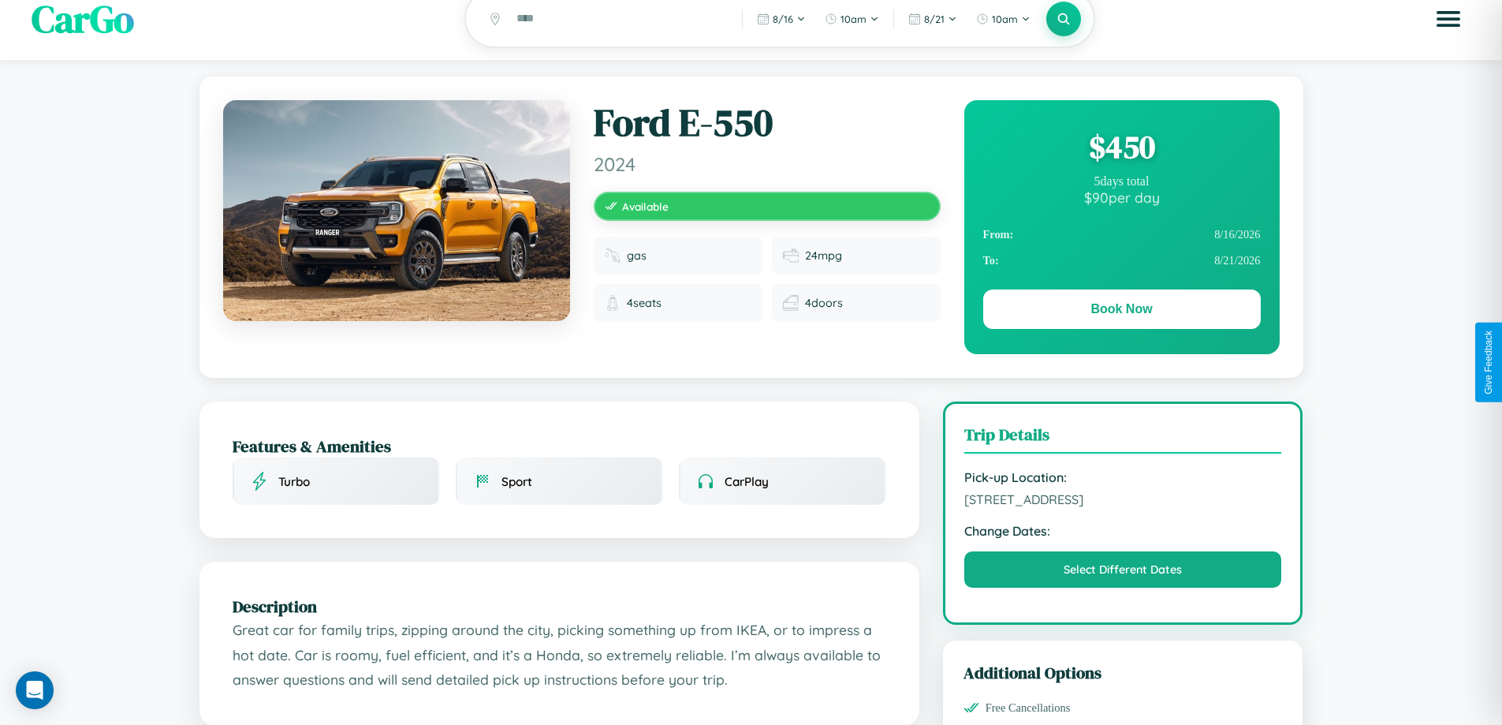
scroll to position [0, 0]
